Goal: Information Seeking & Learning: Learn about a topic

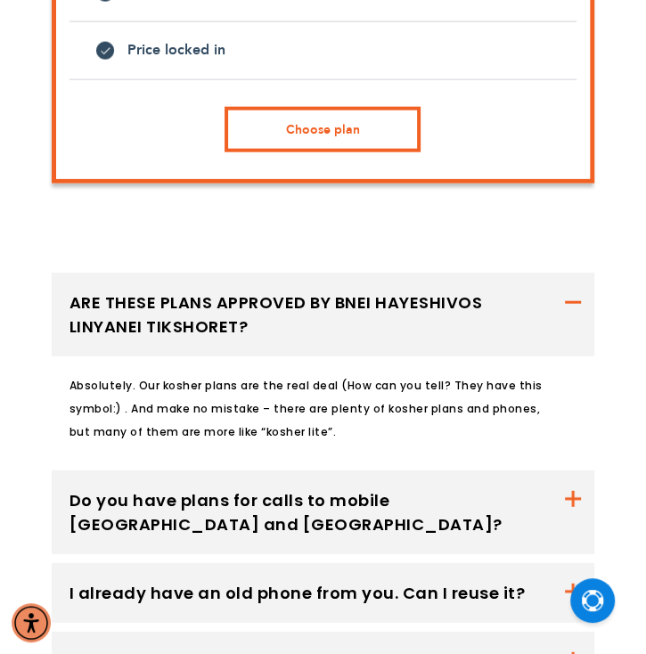
scroll to position [1985, 0]
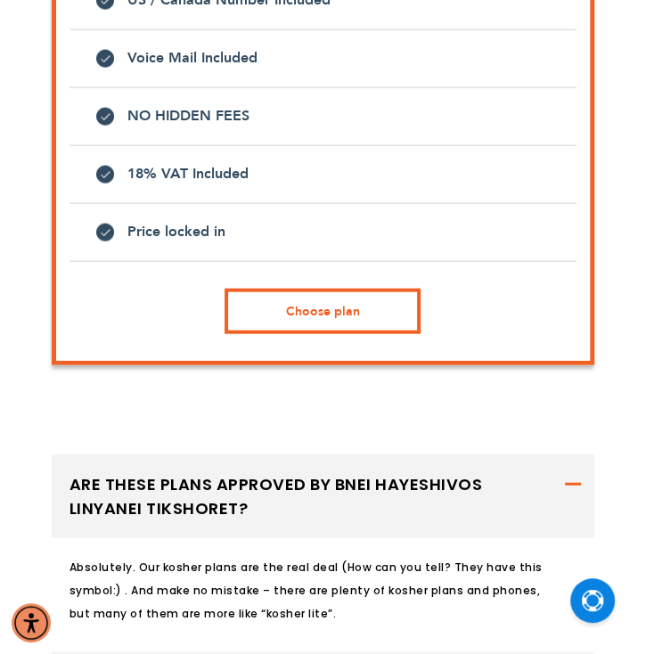
scroll to position [1807, 0]
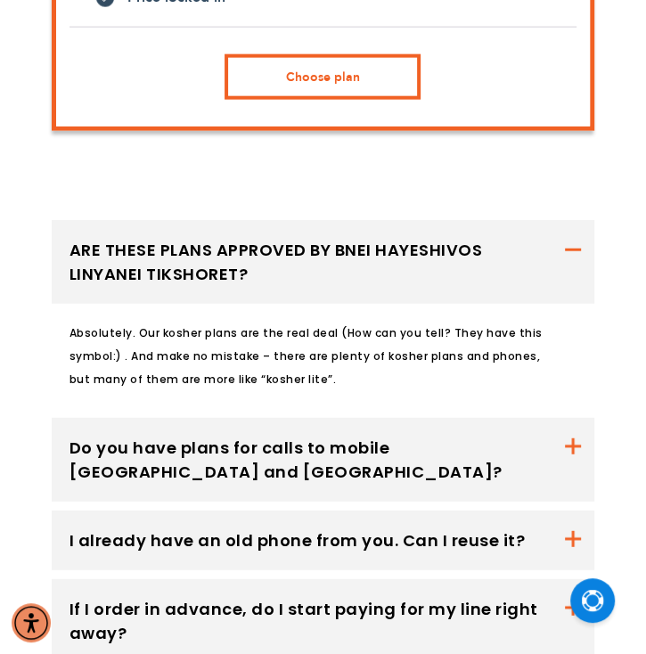
scroll to position [2039, 0]
